Goal: Task Accomplishment & Management: Use online tool/utility

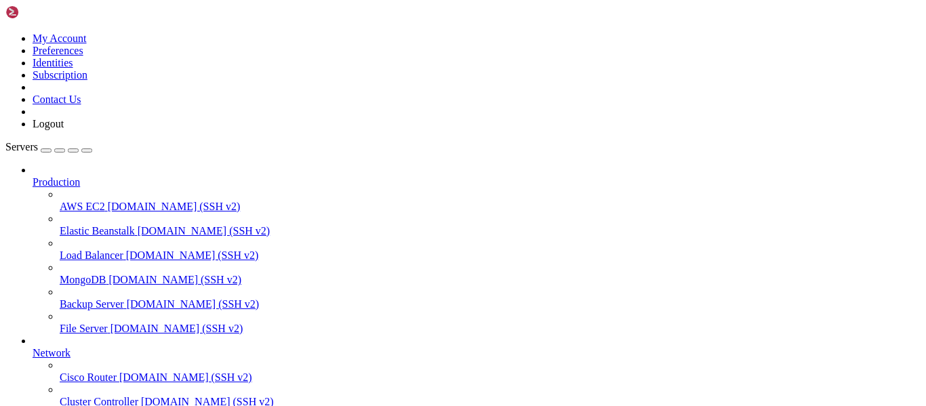
scroll to position [141, 0]
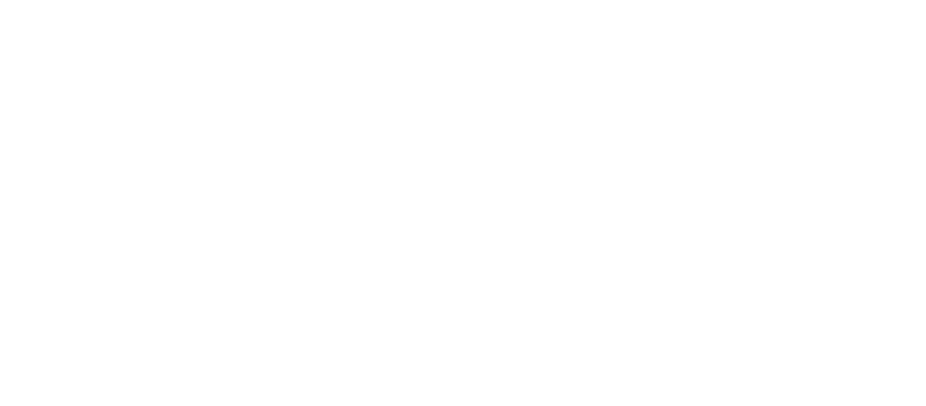
click at [490, 205] on div at bounding box center [463, 203] width 926 height 406
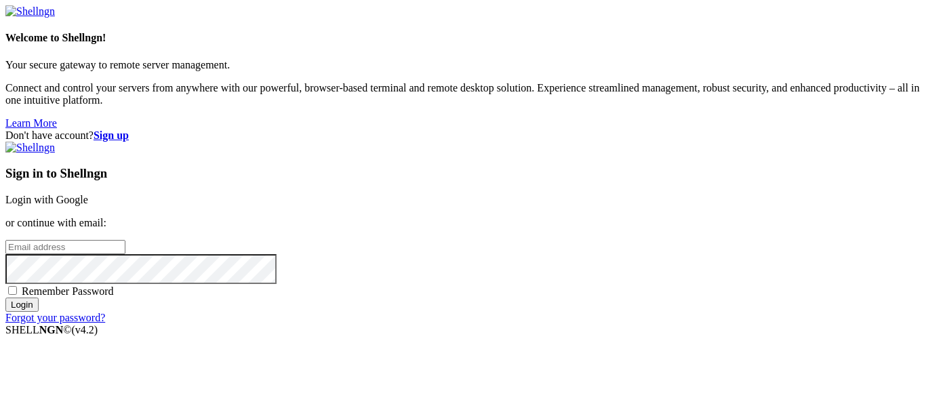
click at [125, 240] on input "email" at bounding box center [65, 247] width 120 height 14
type input "[DOMAIN_NAME][EMAIL_ADDRESS][DOMAIN_NAME]"
click at [114, 285] on label "Remember Password" at bounding box center [59, 291] width 108 height 12
click at [17, 286] on input "Remember Password" at bounding box center [12, 290] width 9 height 9
checkbox input "true"
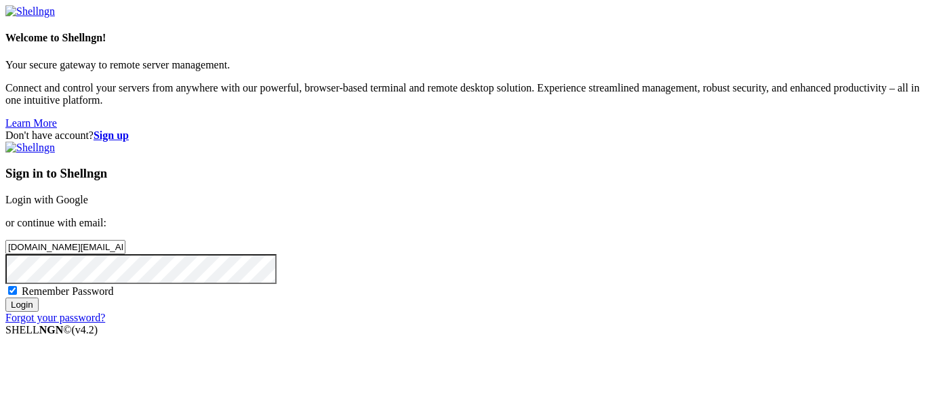
click at [39, 312] on input "Login" at bounding box center [21, 305] width 33 height 14
click at [5, 310] on input "Login" at bounding box center [21, 317] width 33 height 14
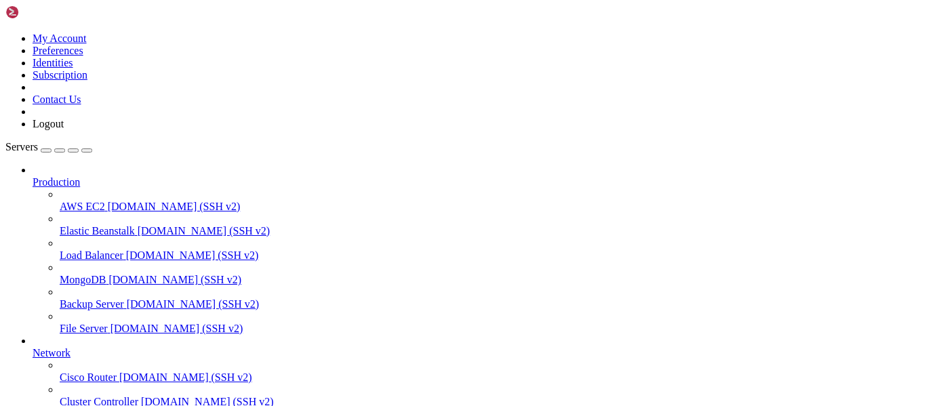
drag, startPoint x: 54, startPoint y: 867, endPoint x: 117, endPoint y: 885, distance: 66.1
